Goal: Check status: Check status

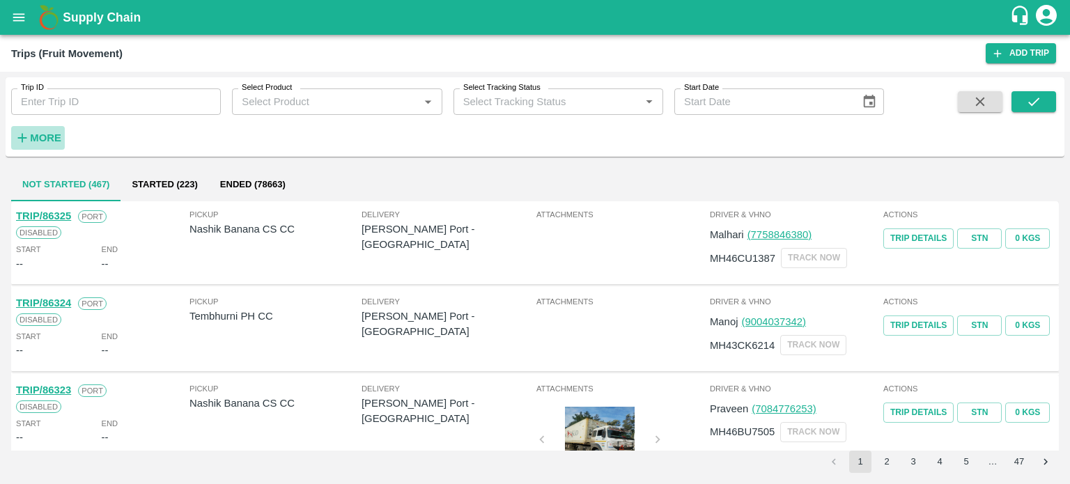
click at [47, 132] on strong "More" at bounding box center [45, 137] width 31 height 11
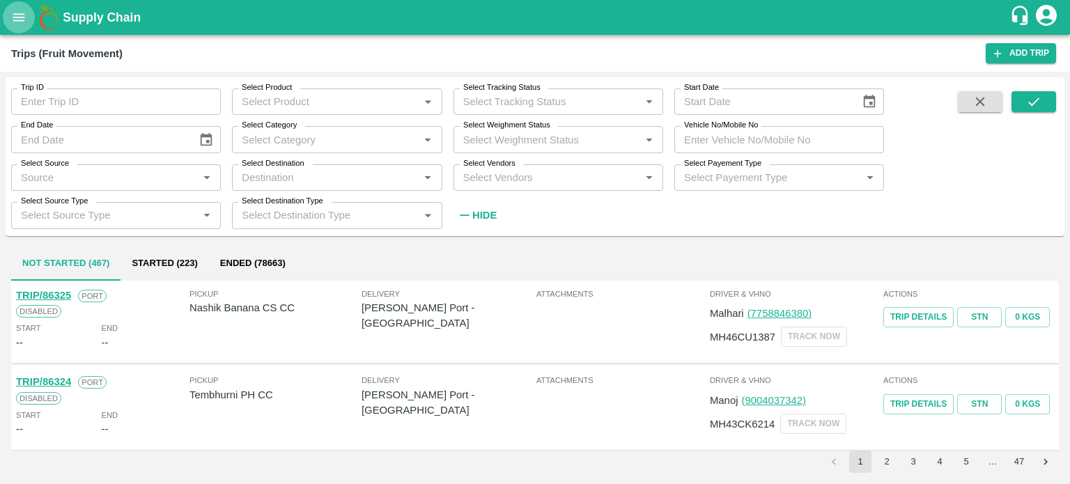
click at [12, 10] on icon "open drawer" at bounding box center [18, 17] width 15 height 15
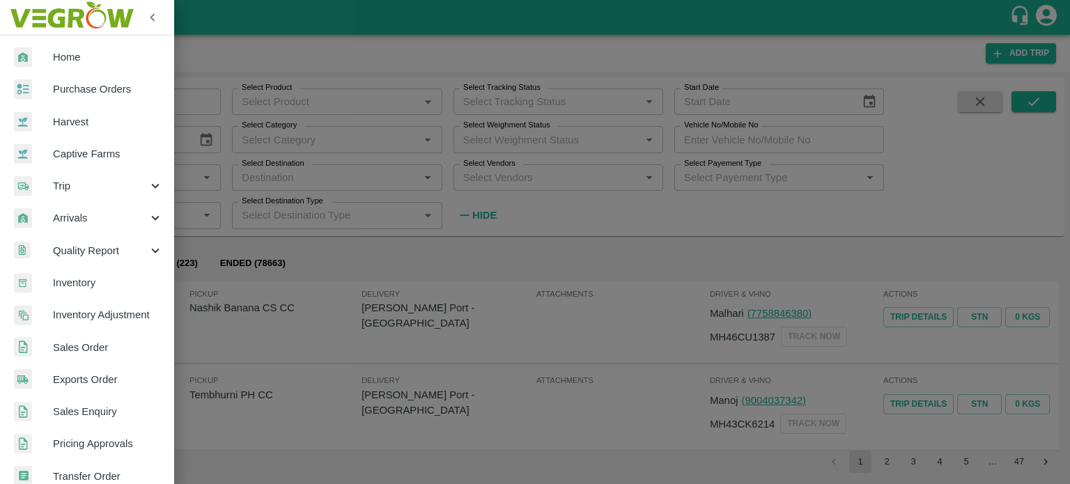
scroll to position [309, 0]
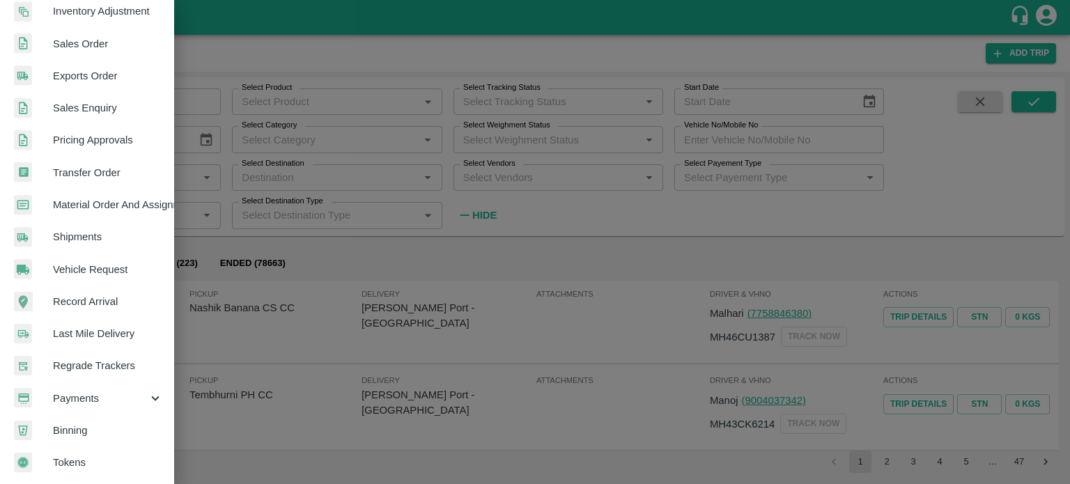
click at [96, 391] on span "Payments" at bounding box center [100, 398] width 95 height 15
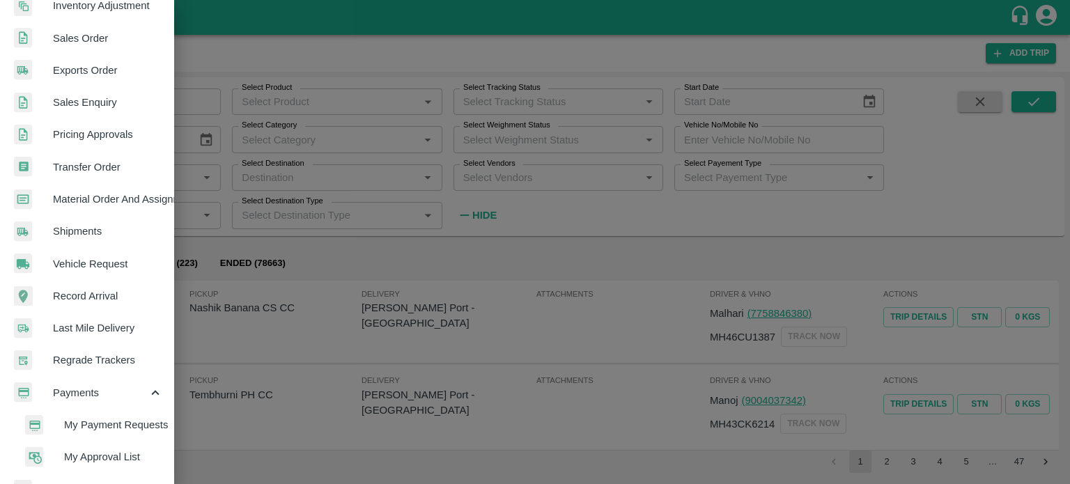
click at [109, 422] on span "My Payment Requests" at bounding box center [113, 424] width 99 height 15
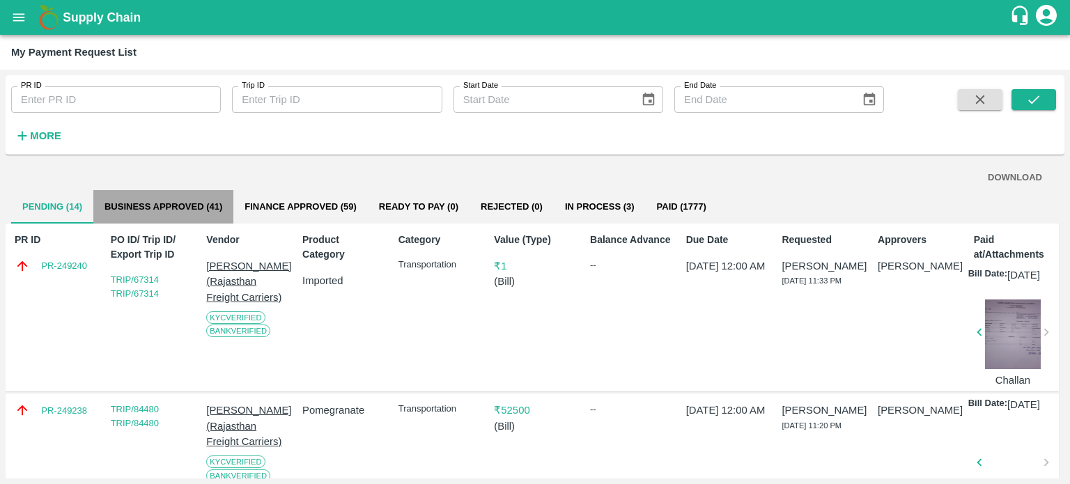
click at [178, 203] on button "Business Approved (41)" at bounding box center [163, 206] width 140 height 33
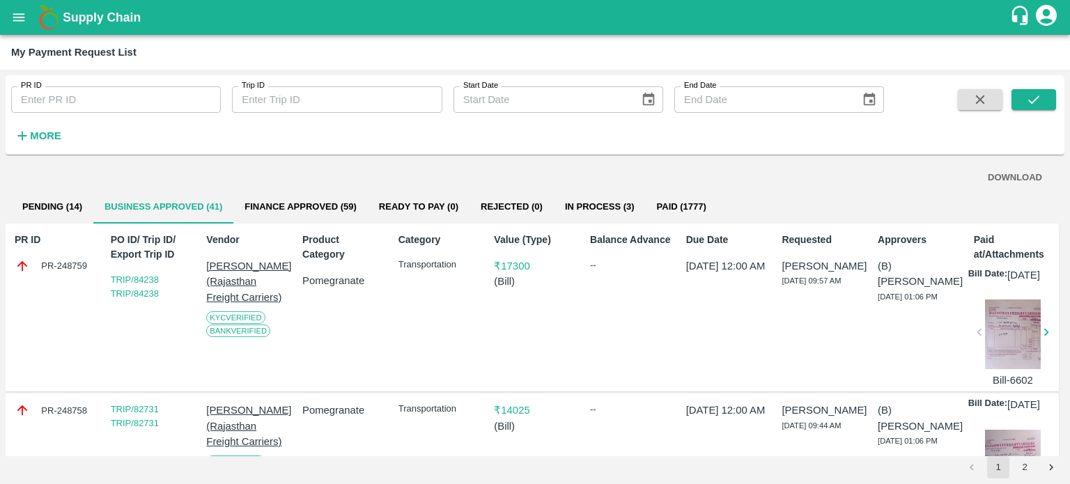
click at [65, 209] on button "Pending (14)" at bounding box center [52, 206] width 82 height 33
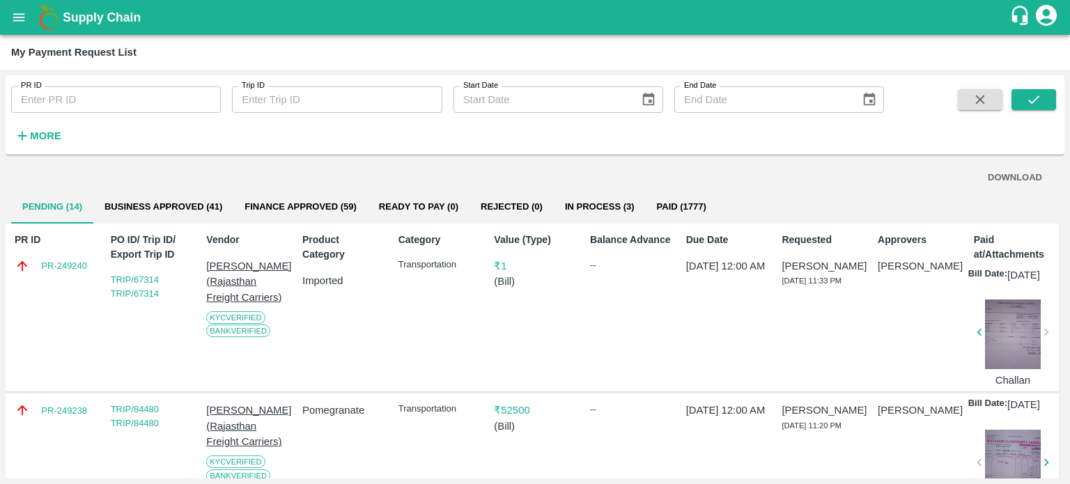
click at [190, 214] on button "Business Approved (41)" at bounding box center [163, 206] width 140 height 33
